Goal: Find specific page/section: Locate item on page

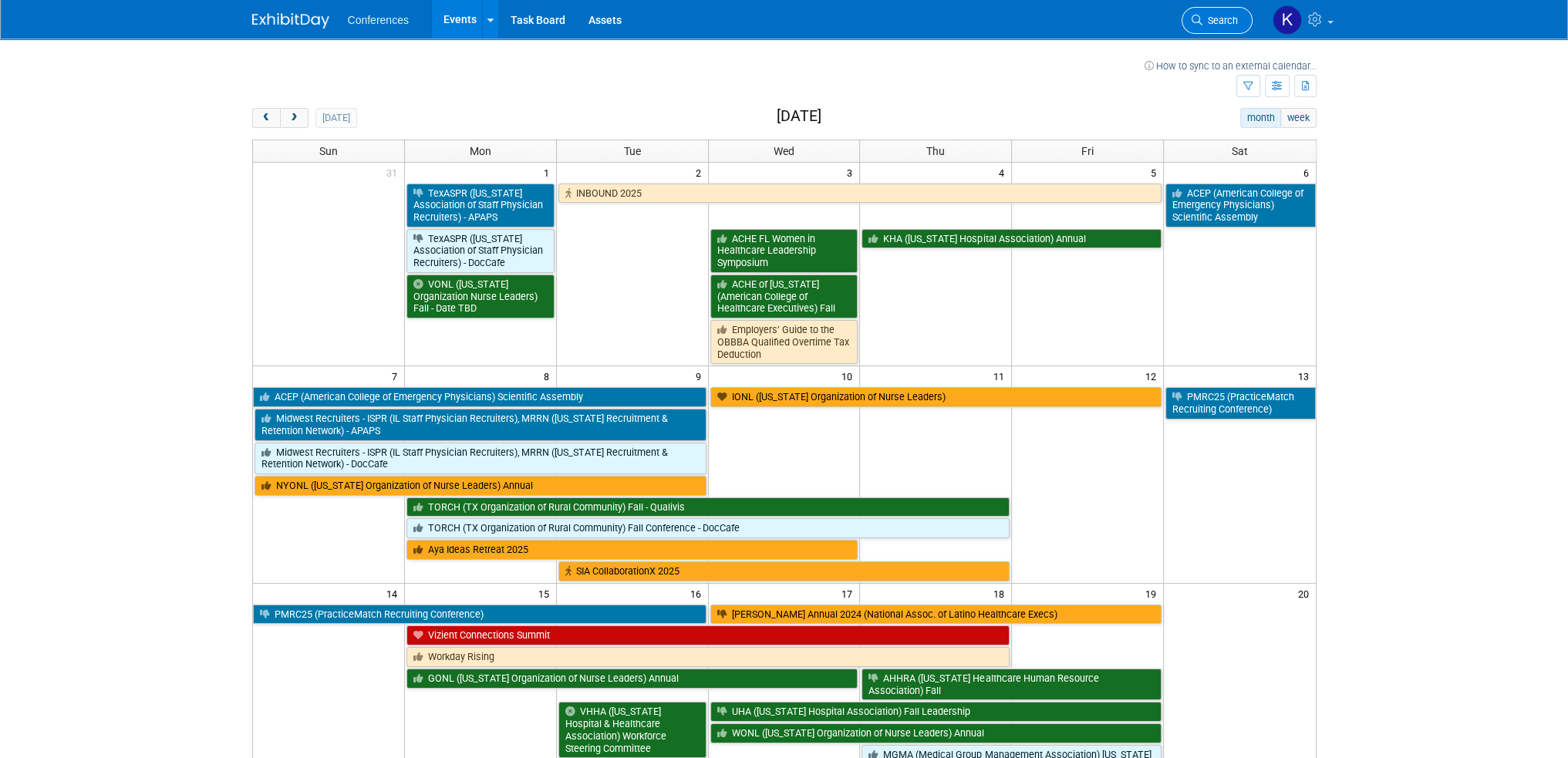
click at [1226, 23] on span "Search" at bounding box center [1220, 21] width 36 height 12
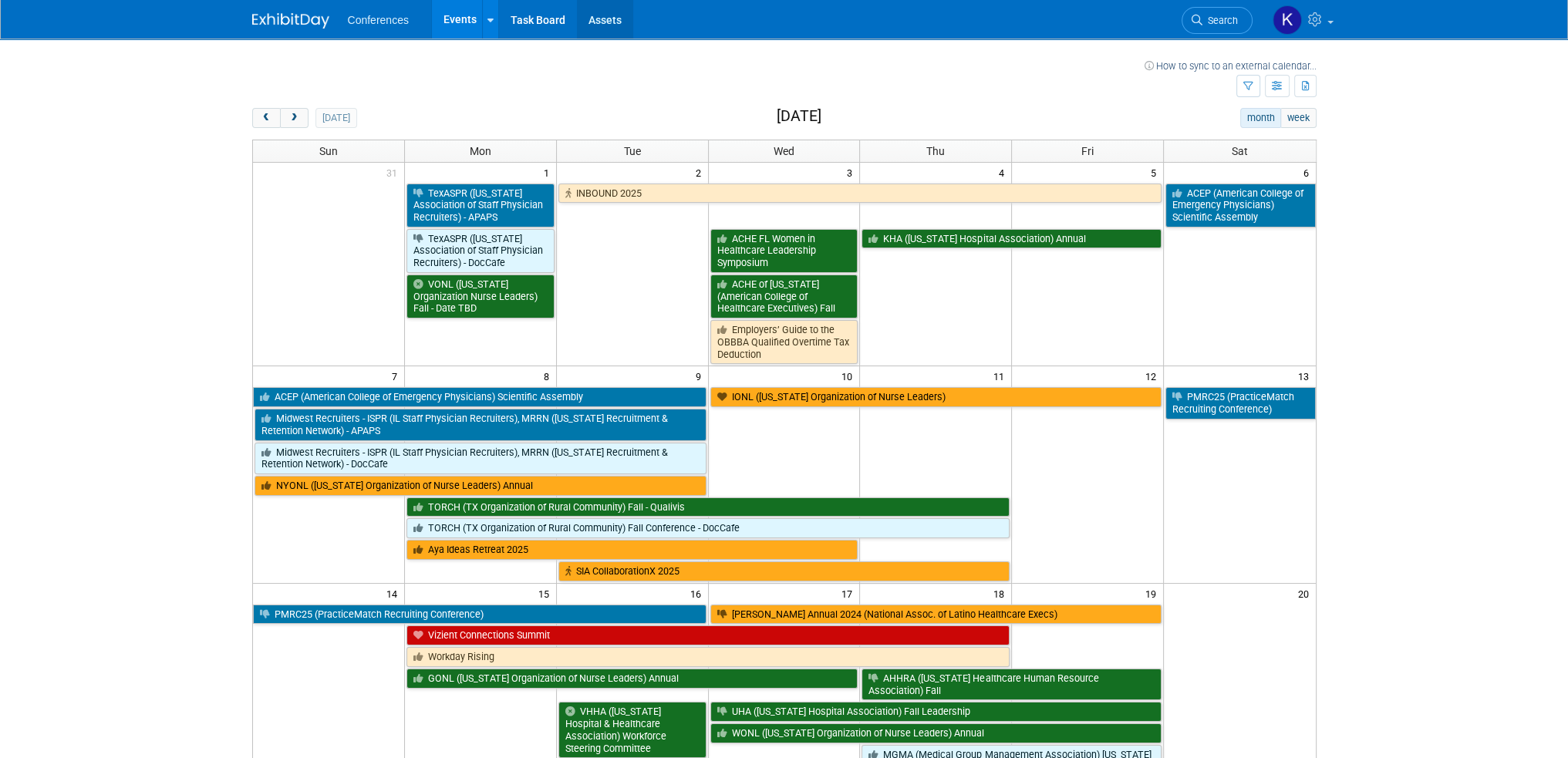
click at [597, 18] on link "Assets" at bounding box center [605, 19] width 56 height 39
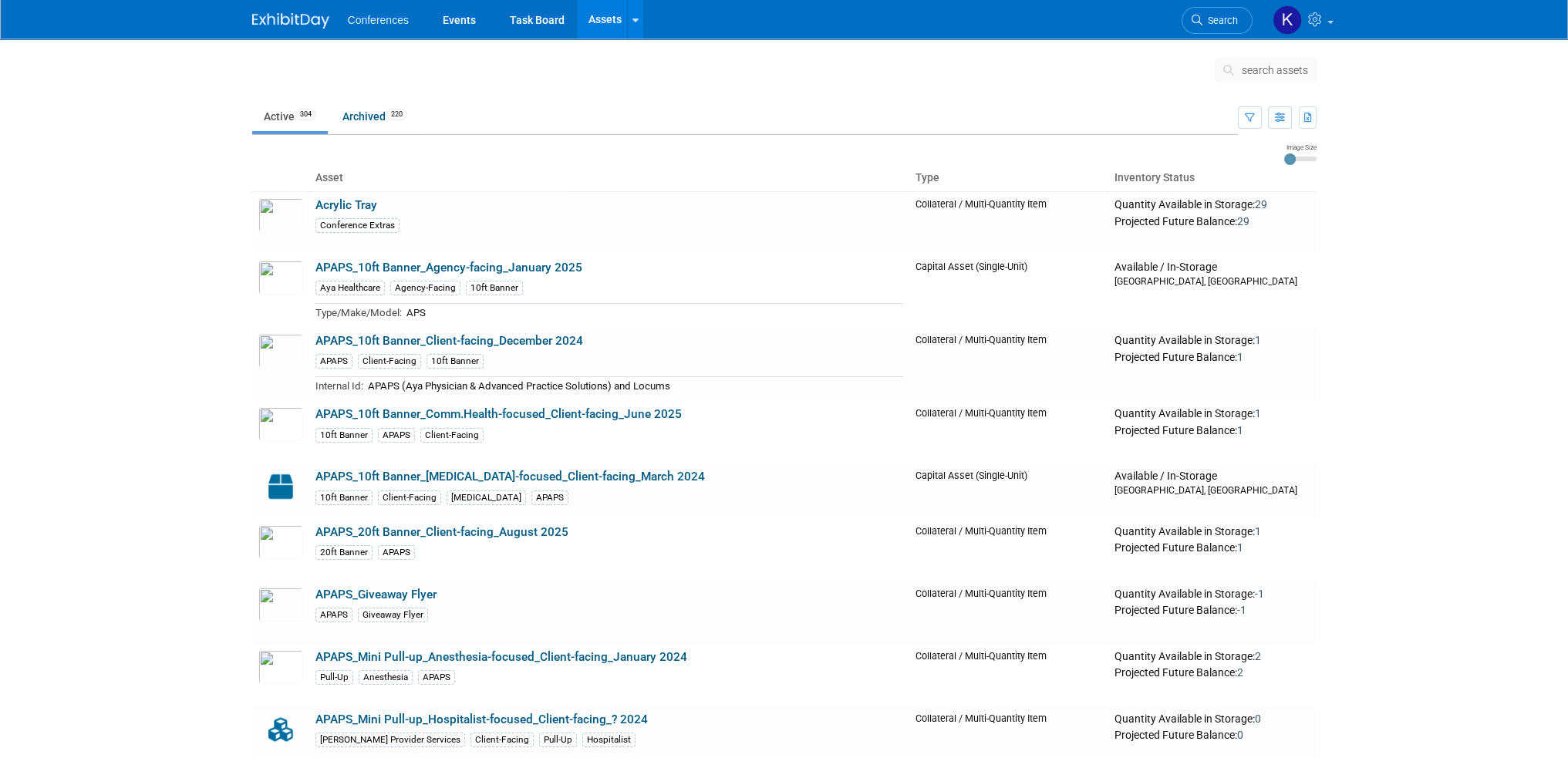
click at [1262, 70] on span "search assets" at bounding box center [1275, 70] width 67 height 13
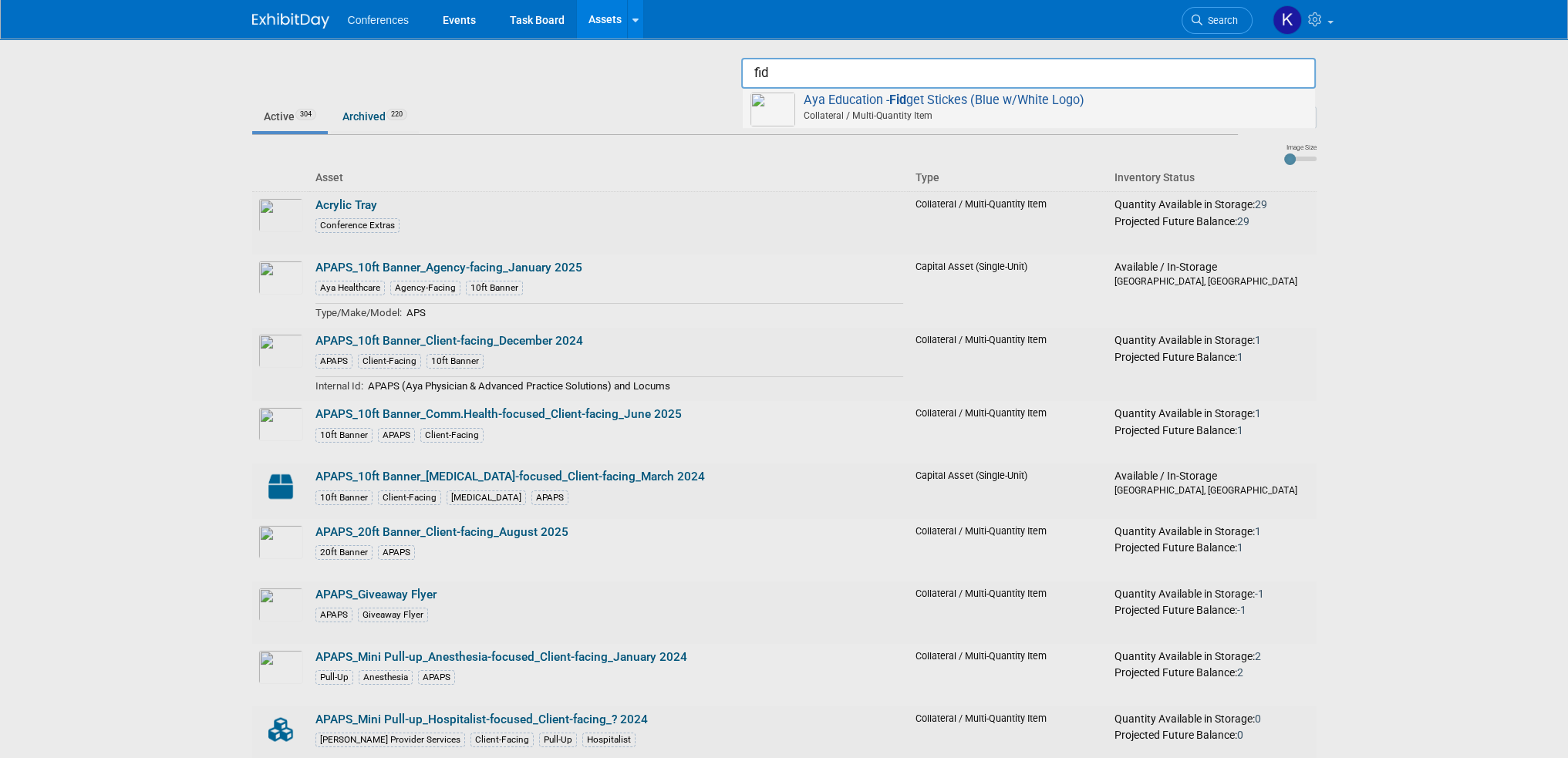
click at [1049, 103] on span "Aya Education - Fid get Stickes (Blue w/White Logo) Collateral / Multi-Quantity…" at bounding box center [1029, 109] width 556 height 32
type input "Aya Education - Fidget Stickes (Blue w/White Logo)"
